Goal: Find contact information: Find contact information

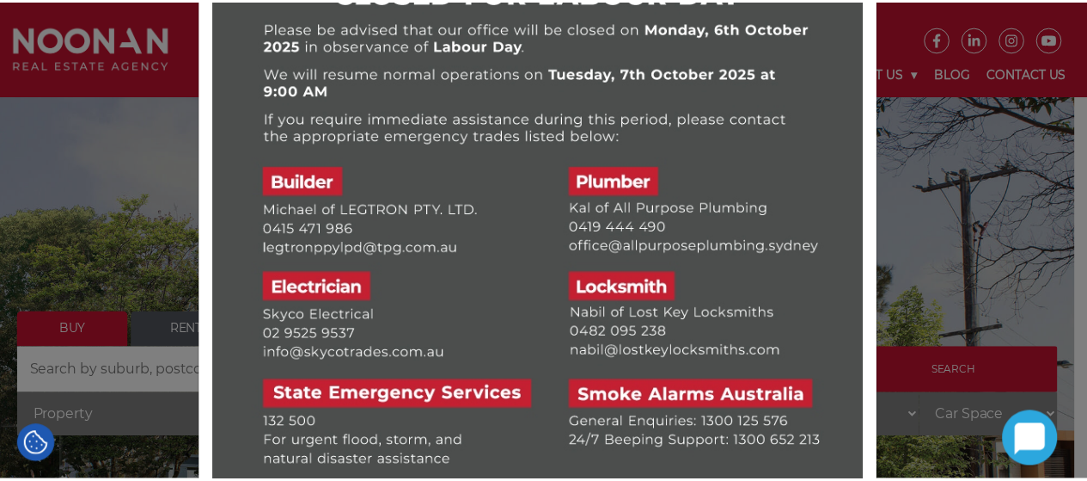
scroll to position [254, 0]
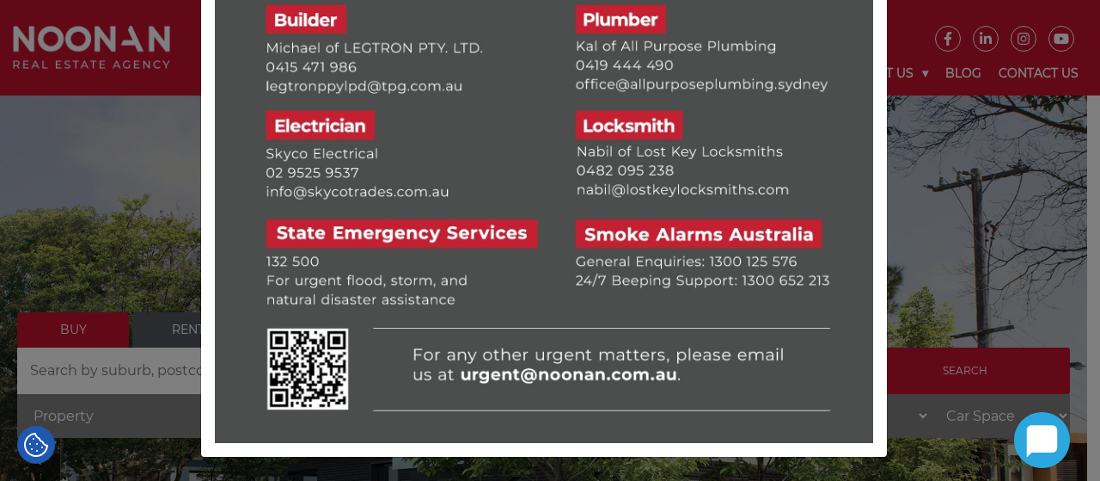
click at [902, 274] on div at bounding box center [550, 240] width 1100 height 481
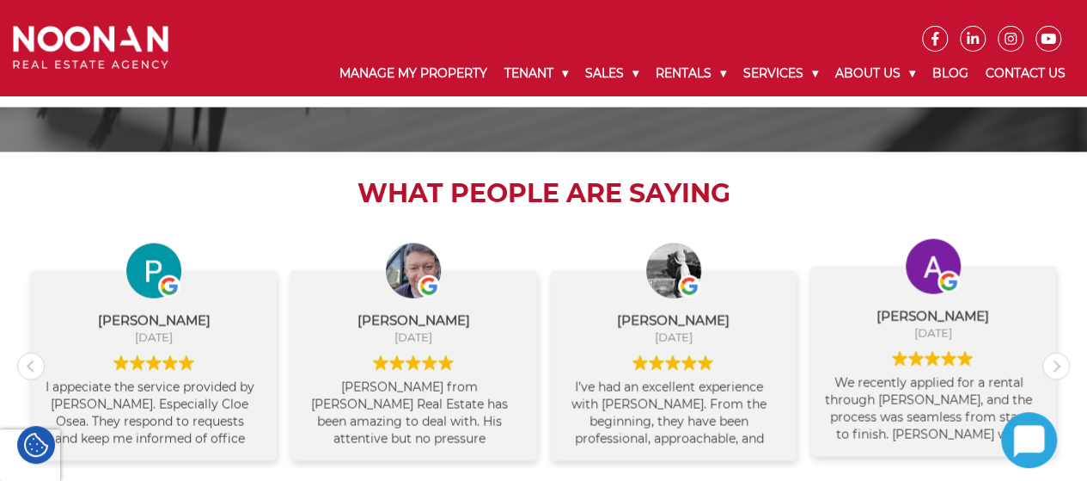
scroll to position [2025, 0]
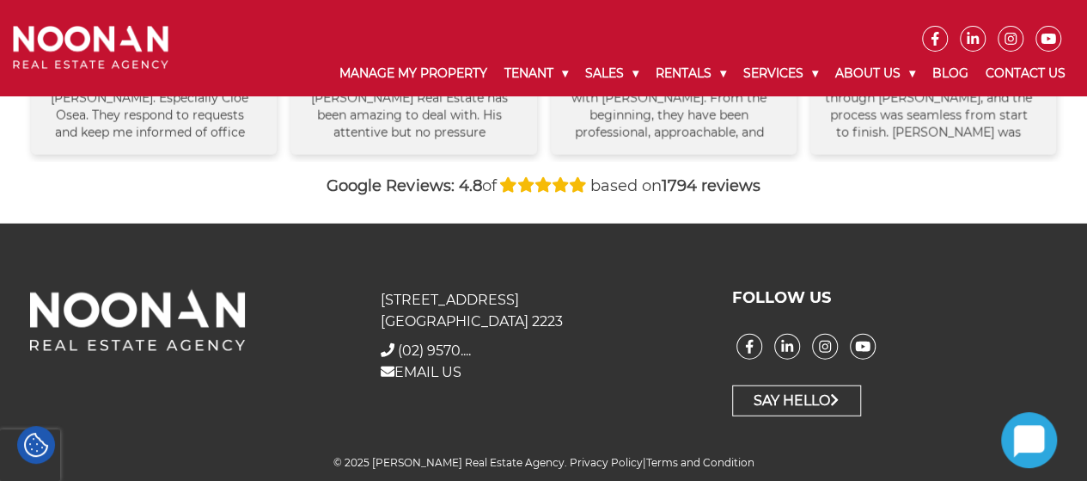
click at [524, 441] on div "31 Morts Road Mortdale NSW 2223 + (02) 9570 9999 (02) 9570.... EMAIL US FOLLOW …" at bounding box center [543, 353] width 1087 height 258
click at [435, 369] on link "EMAIL US" at bounding box center [421, 372] width 81 height 16
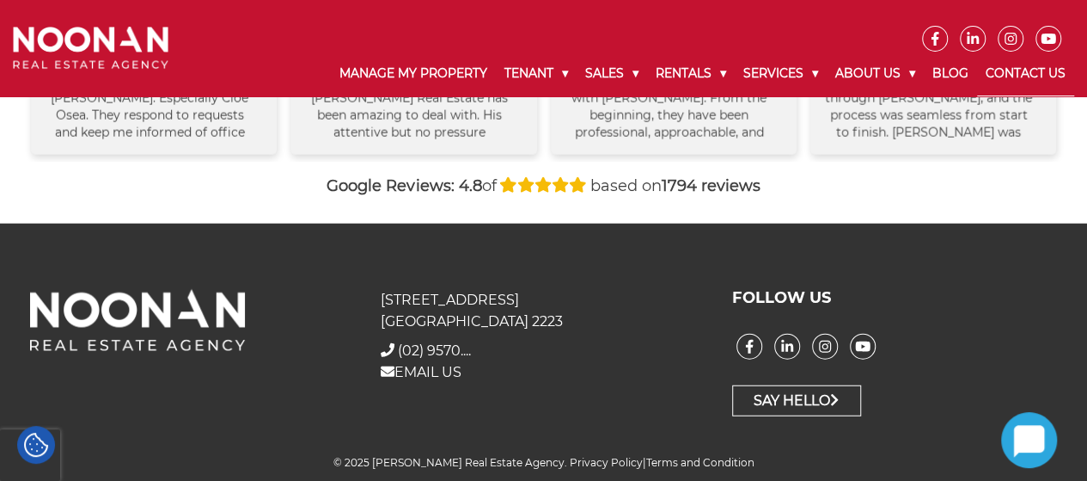
click at [1009, 77] on link "Contact Us" at bounding box center [1025, 74] width 97 height 45
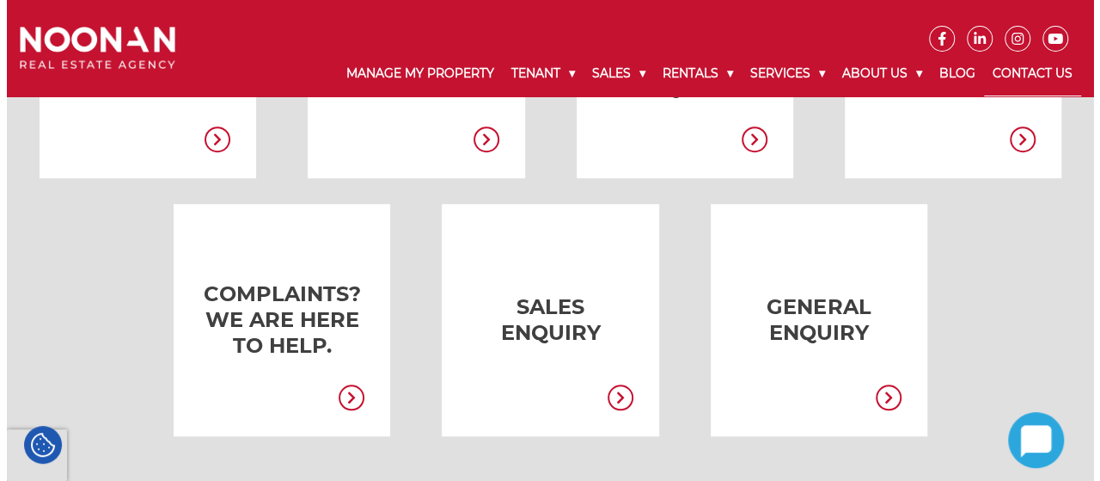
scroll to position [516, 0]
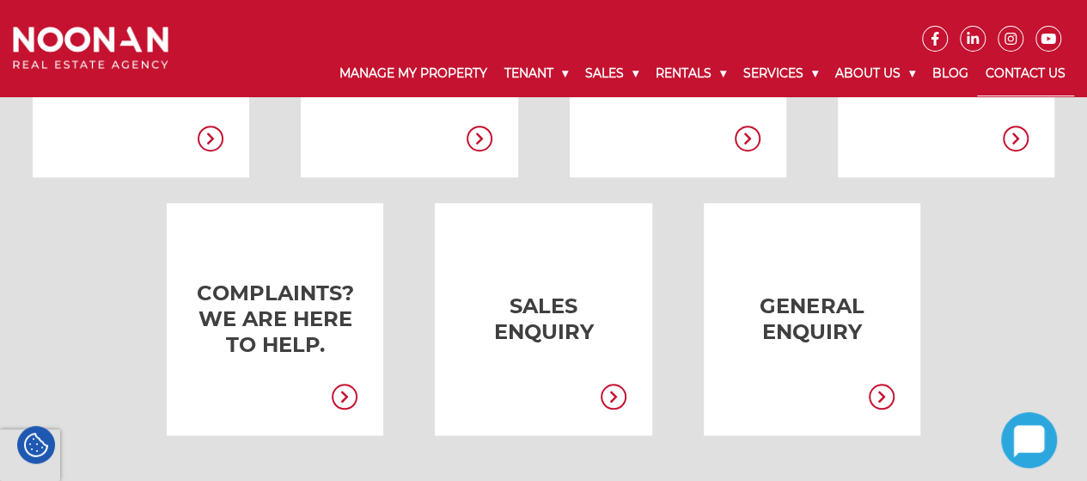
click at [789, 334] on link at bounding box center [786, 319] width 217 height 232
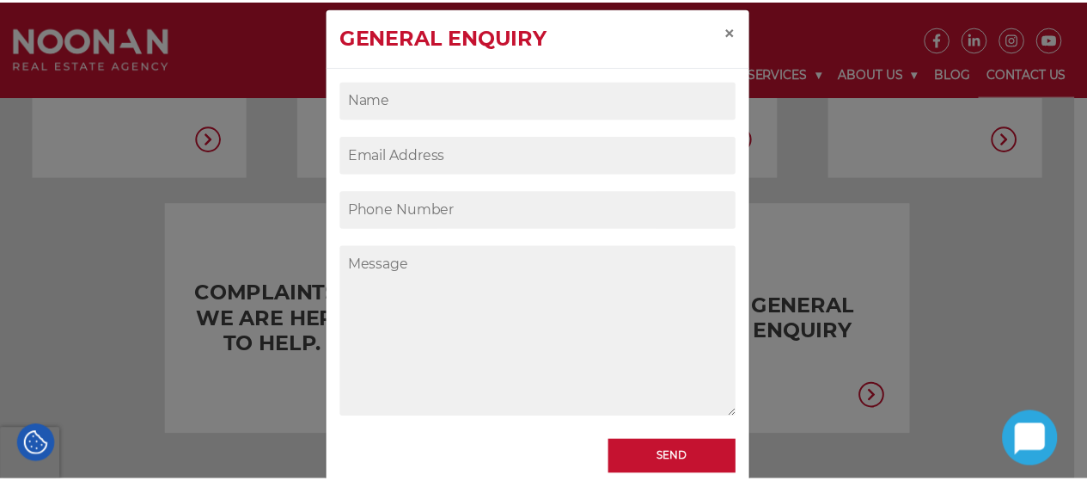
scroll to position [0, 0]
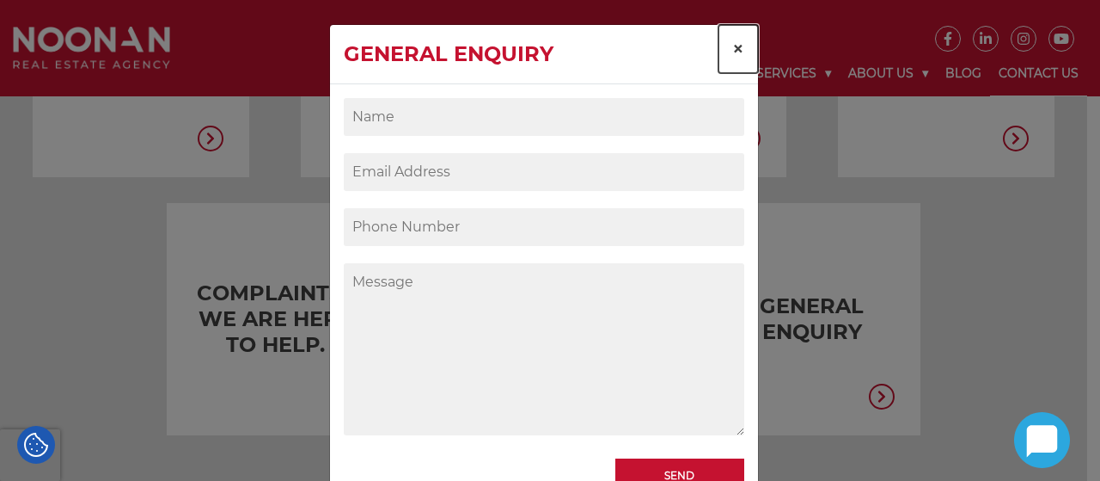
click at [722, 40] on button "×" at bounding box center [739, 49] width 40 height 48
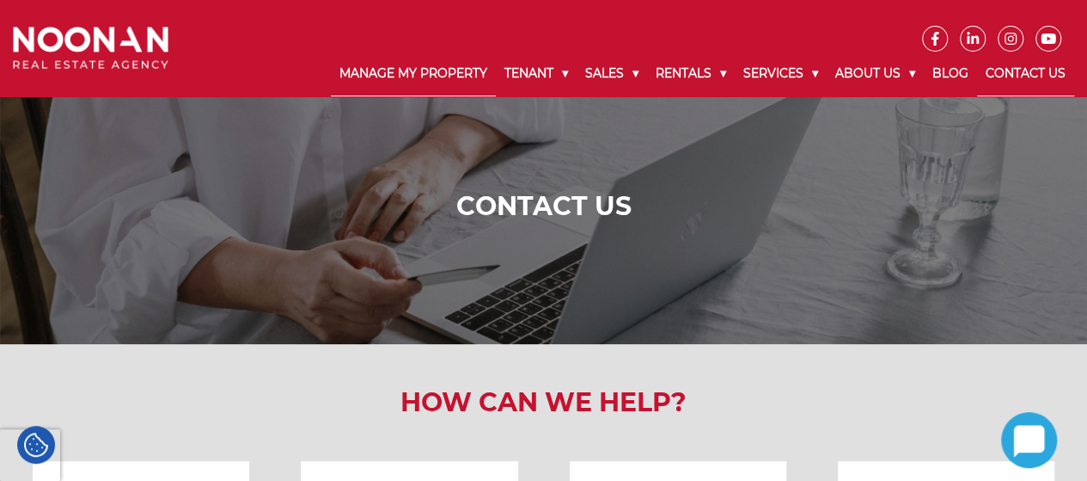
click at [414, 70] on link "Manage My Property" at bounding box center [413, 74] width 165 height 45
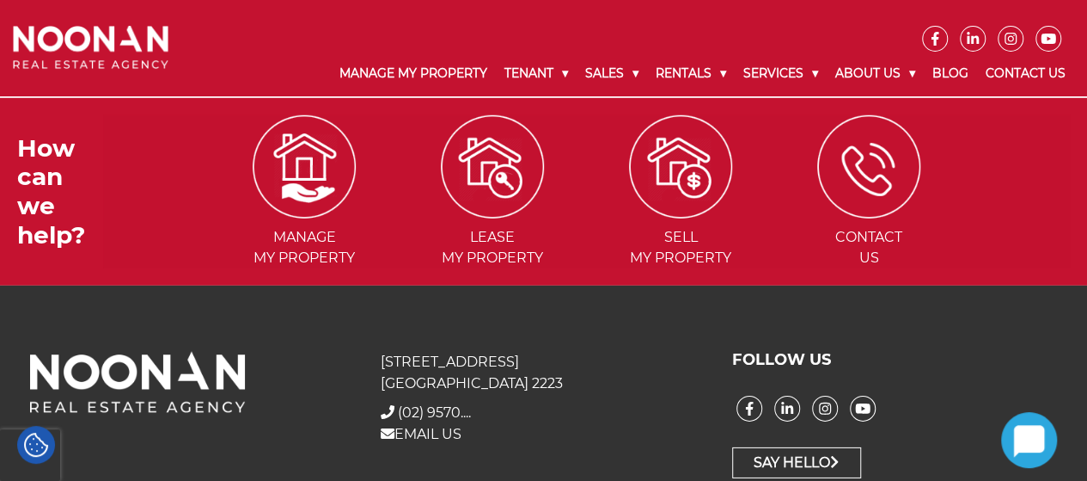
scroll to position [2530, 0]
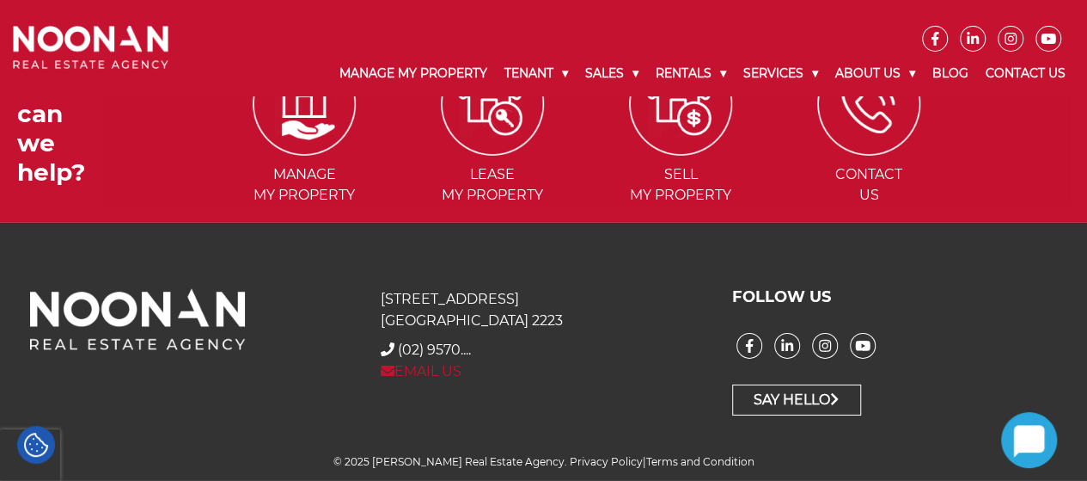
click at [420, 374] on link "EMAIL US" at bounding box center [421, 371] width 81 height 16
click at [423, 374] on link "EMAIL US" at bounding box center [421, 371] width 81 height 16
